Goal: Use online tool/utility: Utilize a website feature to perform a specific function

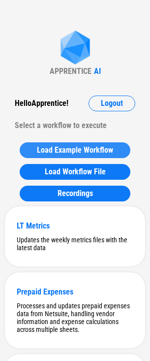
click at [47, 153] on span "Load Example Workflow" at bounding box center [75, 150] width 76 height 8
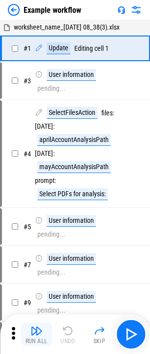
click at [29, 339] on div "Run All" at bounding box center [37, 341] width 22 height 6
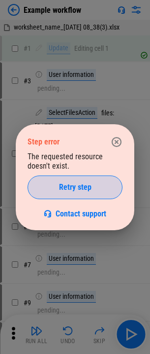
click at [68, 193] on button "Retry step" at bounding box center [75, 187] width 95 height 24
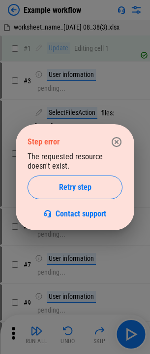
click at [68, 193] on button "Retry step" at bounding box center [75, 187] width 95 height 24
click at [116, 148] on button "button" at bounding box center [117, 142] width 20 height 20
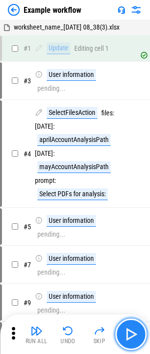
click at [127, 340] on img "button" at bounding box center [131, 334] width 16 height 16
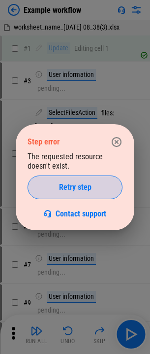
click at [85, 195] on button "Retry step" at bounding box center [75, 187] width 95 height 24
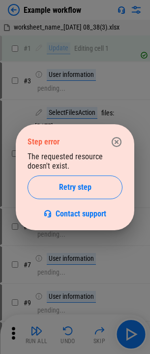
click at [125, 148] on div "Step error The requested resource doesn't exist. Retry step Contact support" at bounding box center [75, 177] width 119 height 106
click at [117, 141] on icon "button" at bounding box center [117, 141] width 10 height 10
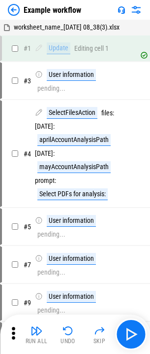
click at [16, 330] on icon at bounding box center [13, 333] width 15 height 15
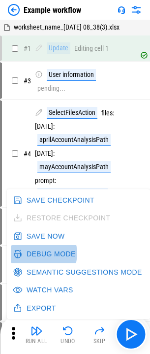
click at [40, 253] on button "Debug Mode" at bounding box center [45, 254] width 69 height 18
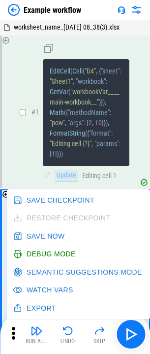
click at [36, 68] on div "# 1 EditCell ( Cell ( "D4" , { "sheet" : "Sheet1" , "workbook" : GetVar ( "work…" at bounding box center [75, 111] width 130 height 151
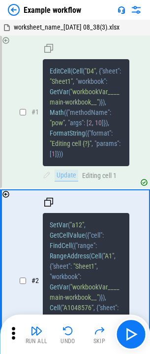
click at [28, 104] on div "# 1 EditCell ( Cell ( "D4" , { "sheet" : "Sheet1" , "workbook" : GetVar ( "work…" at bounding box center [75, 111] width 130 height 151
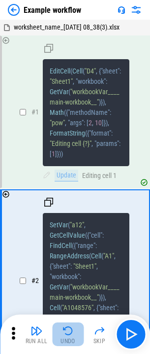
click at [63, 336] on img "button" at bounding box center [68, 331] width 12 height 12
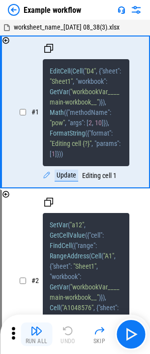
click at [36, 335] on img "button" at bounding box center [37, 331] width 12 height 12
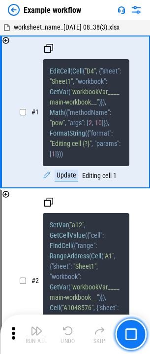
scroll to position [1, 0]
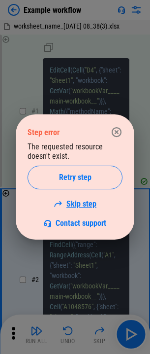
click at [69, 203] on link "Skip step" at bounding box center [75, 203] width 43 height 9
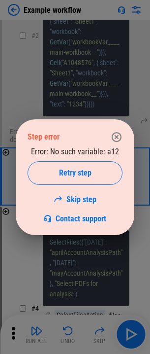
scroll to position [247, 0]
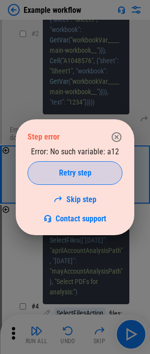
click at [75, 171] on span "Retry step" at bounding box center [75, 173] width 33 height 8
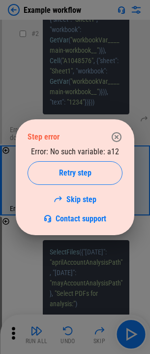
click at [75, 171] on span "Retry step" at bounding box center [75, 173] width 33 height 8
click at [78, 196] on link "Skip step" at bounding box center [75, 199] width 43 height 9
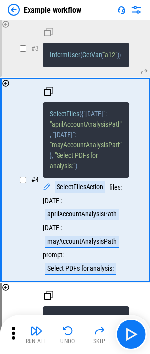
scroll to position [379, 0]
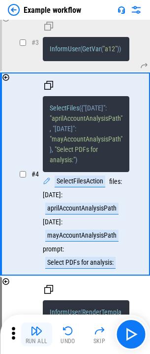
click at [38, 334] on img "button" at bounding box center [37, 331] width 12 height 12
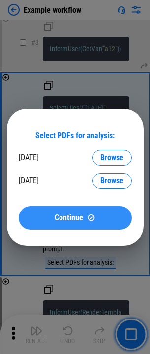
click at [80, 222] on button "Continue" at bounding box center [75, 218] width 113 height 24
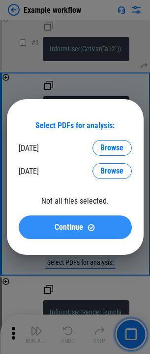
click at [81, 223] on span "Continue" at bounding box center [69, 227] width 29 height 8
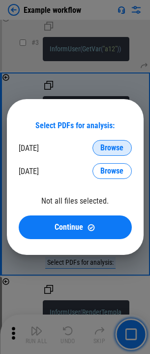
click at [119, 144] on span "Browse" at bounding box center [112, 148] width 23 height 8
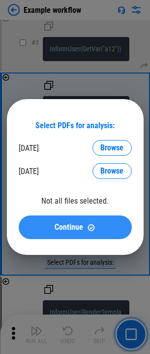
click at [94, 227] on img at bounding box center [91, 227] width 8 height 8
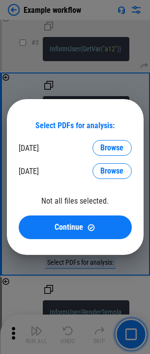
click at [82, 287] on div "Select PDFs for analysis: [DATE] → aprilAccountAnalysisPath Browse [DATE] → may…" at bounding box center [75, 177] width 150 height 354
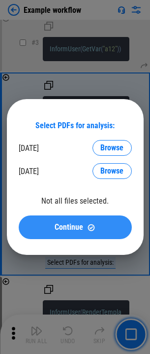
click at [87, 229] on img at bounding box center [91, 227] width 8 height 8
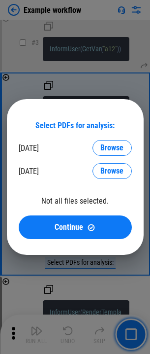
click at [107, 51] on div "Select PDFs for analysis: [DATE] → aprilAccountAnalysisPath Browse [DATE] → may…" at bounding box center [75, 177] width 150 height 354
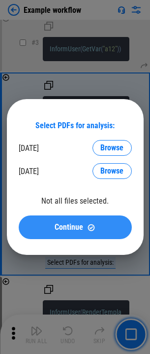
click at [96, 229] on div "Continue" at bounding box center [76, 227] width 90 height 8
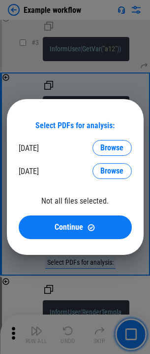
click at [123, 332] on div "Select PDFs for analysis: [DATE] → aprilAccountAnalysisPath Browse [DATE] → may…" at bounding box center [75, 177] width 150 height 354
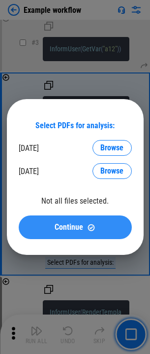
click at [73, 232] on button "Continue" at bounding box center [75, 227] width 113 height 24
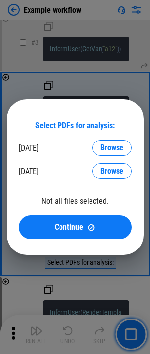
click at [91, 90] on div "Select PDFs for analysis: [DATE] → aprilAccountAnalysisPath Browse [DATE] → may…" at bounding box center [75, 177] width 150 height 354
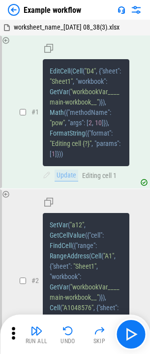
click at [17, 8] on img at bounding box center [14, 10] width 12 height 12
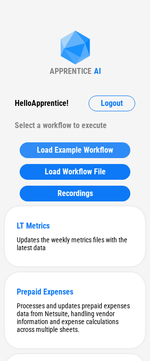
click at [67, 150] on span "Load Example Workflow" at bounding box center [75, 150] width 76 height 8
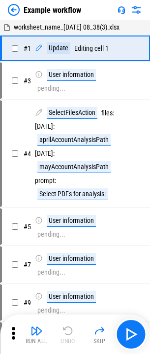
click at [12, 10] on img at bounding box center [14, 10] width 12 height 12
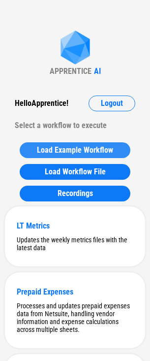
click at [44, 153] on span "Load Example Workflow" at bounding box center [75, 150] width 76 height 8
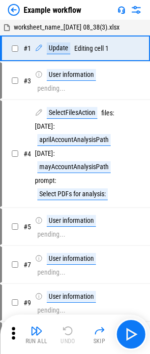
click at [10, 9] on img at bounding box center [14, 10] width 12 height 12
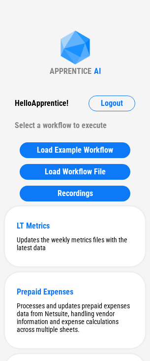
drag, startPoint x: 71, startPoint y: 65, endPoint x: 17, endPoint y: 43, distance: 57.9
drag, startPoint x: 17, startPoint y: 43, endPoint x: 29, endPoint y: 2, distance: 42.0
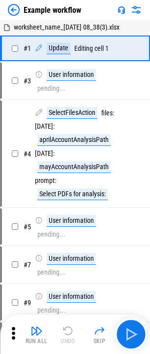
click at [13, 12] on img at bounding box center [14, 10] width 12 height 12
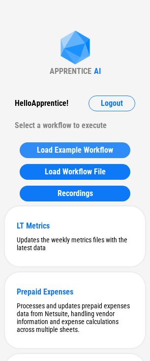
click at [65, 144] on button "Load Example Workflow" at bounding box center [75, 150] width 111 height 16
